Goal: Navigation & Orientation: Find specific page/section

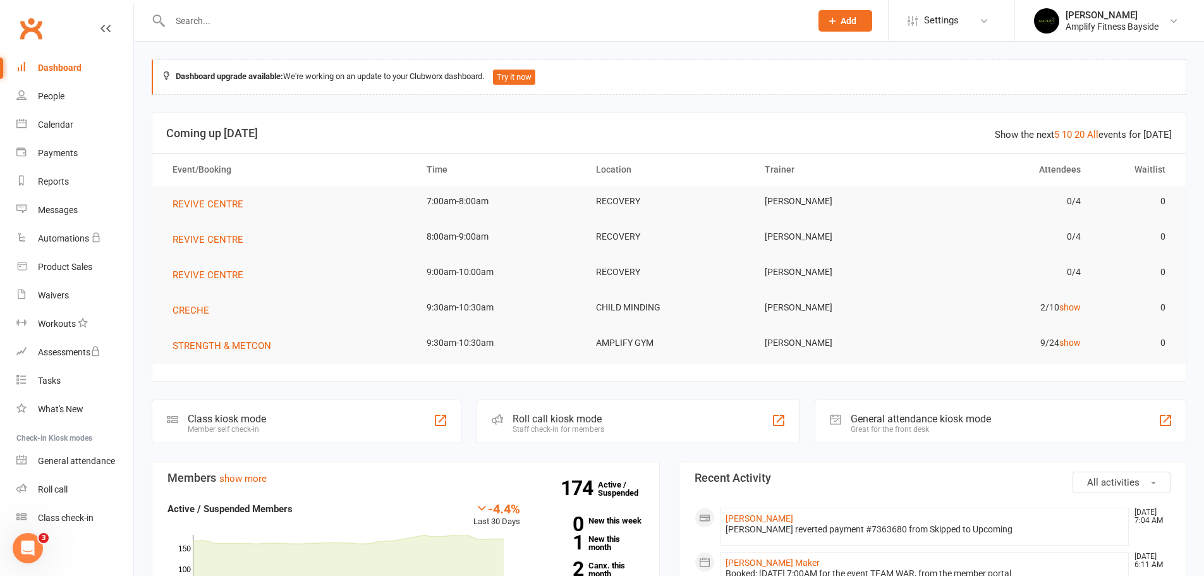
click at [1100, 128] on div "Show the next 5 10 20 All events for today" at bounding box center [1083, 134] width 177 height 15
click at [1099, 129] on link "All" at bounding box center [1092, 134] width 11 height 11
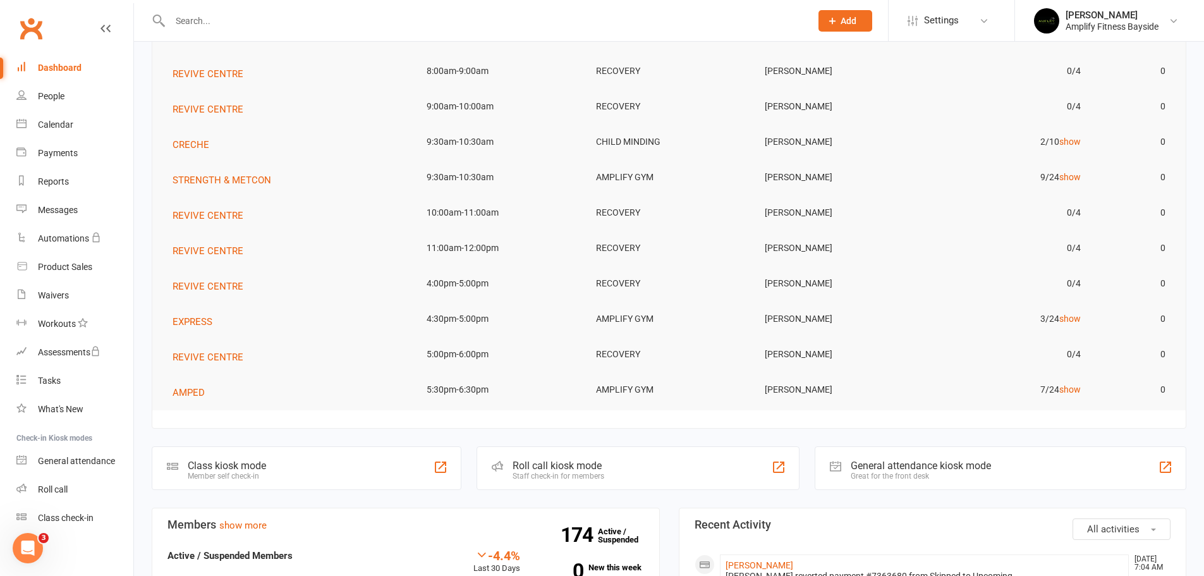
scroll to position [190, 0]
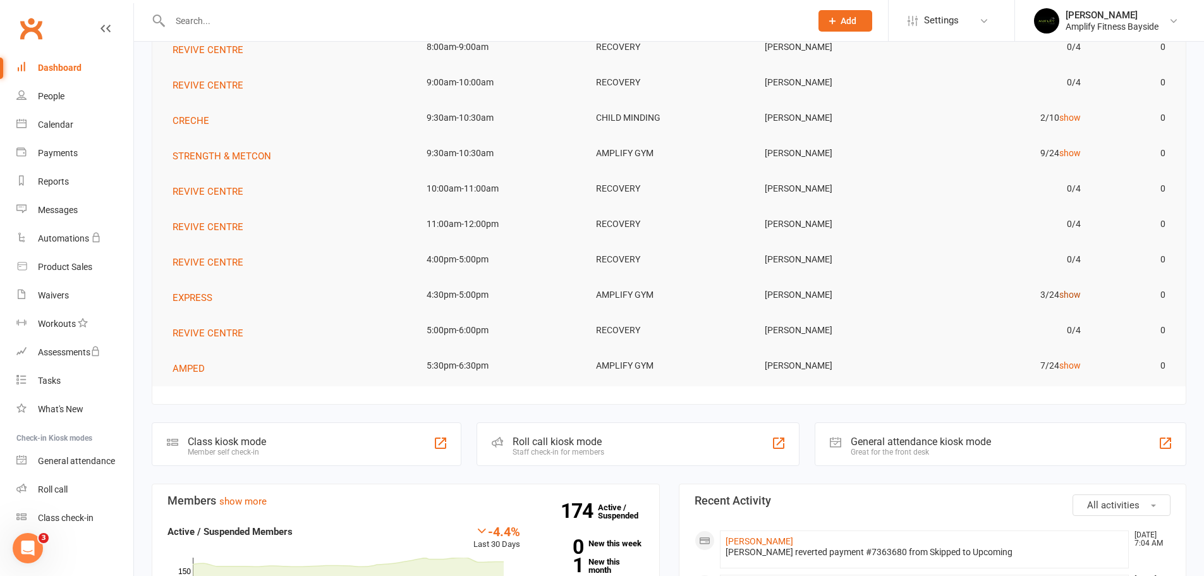
click at [1072, 295] on link "show" at bounding box center [1070, 295] width 21 height 10
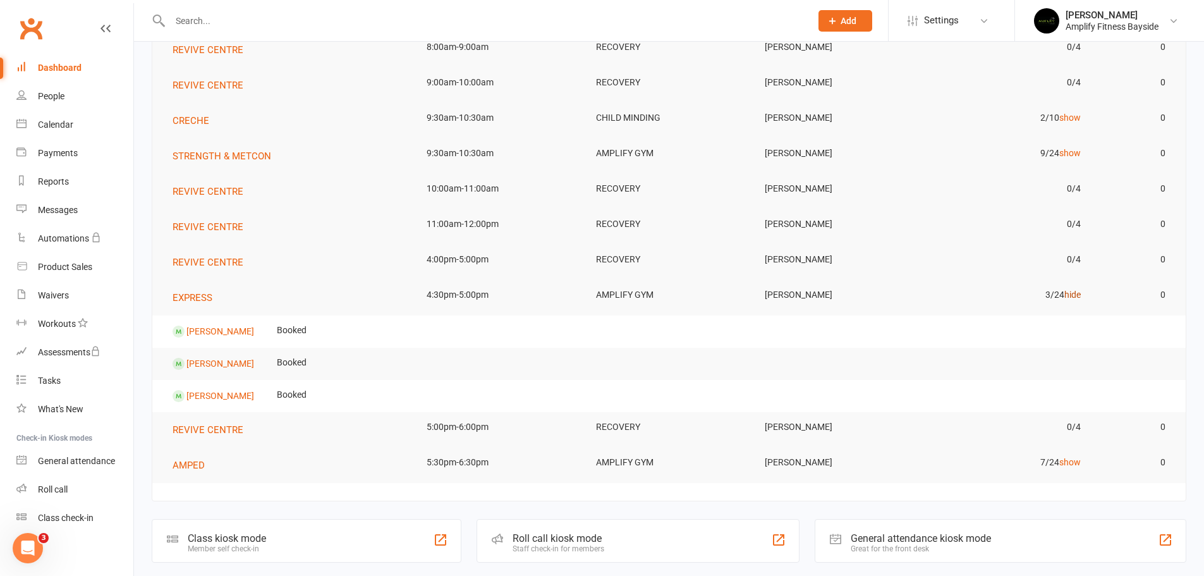
click at [1072, 295] on link "hide" at bounding box center [1073, 295] width 16 height 10
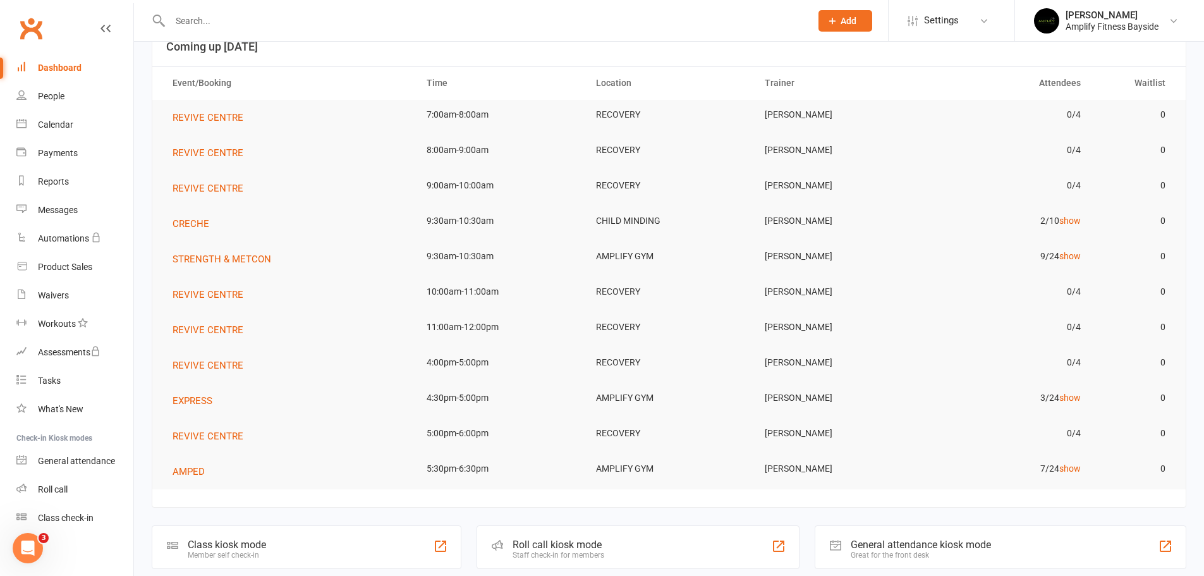
scroll to position [0, 0]
